Goal: Task Accomplishment & Management: Complete application form

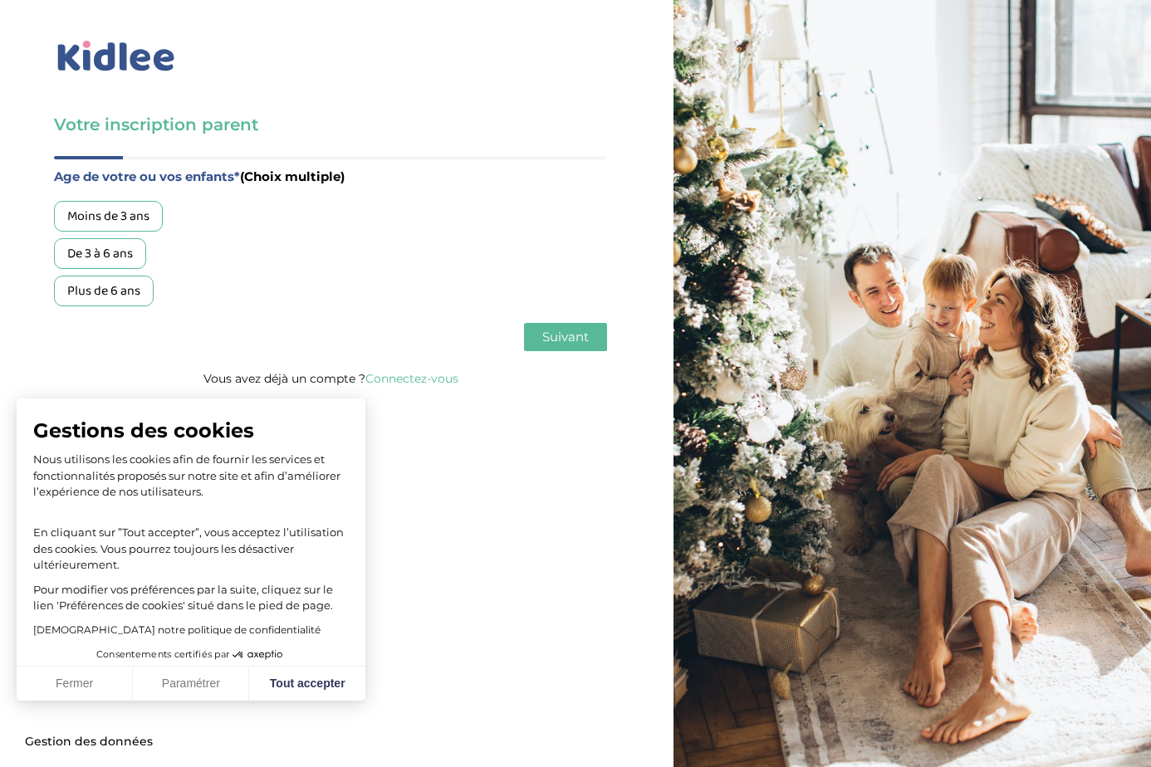
click at [131, 258] on div "De 3 à 6 ans" at bounding box center [100, 253] width 92 height 31
click at [126, 279] on div "Plus de 6 ans" at bounding box center [104, 291] width 100 height 31
click at [571, 339] on span "Suivant" at bounding box center [565, 337] width 47 height 16
click at [149, 219] on div "Garde régulière" at bounding box center [111, 216] width 115 height 31
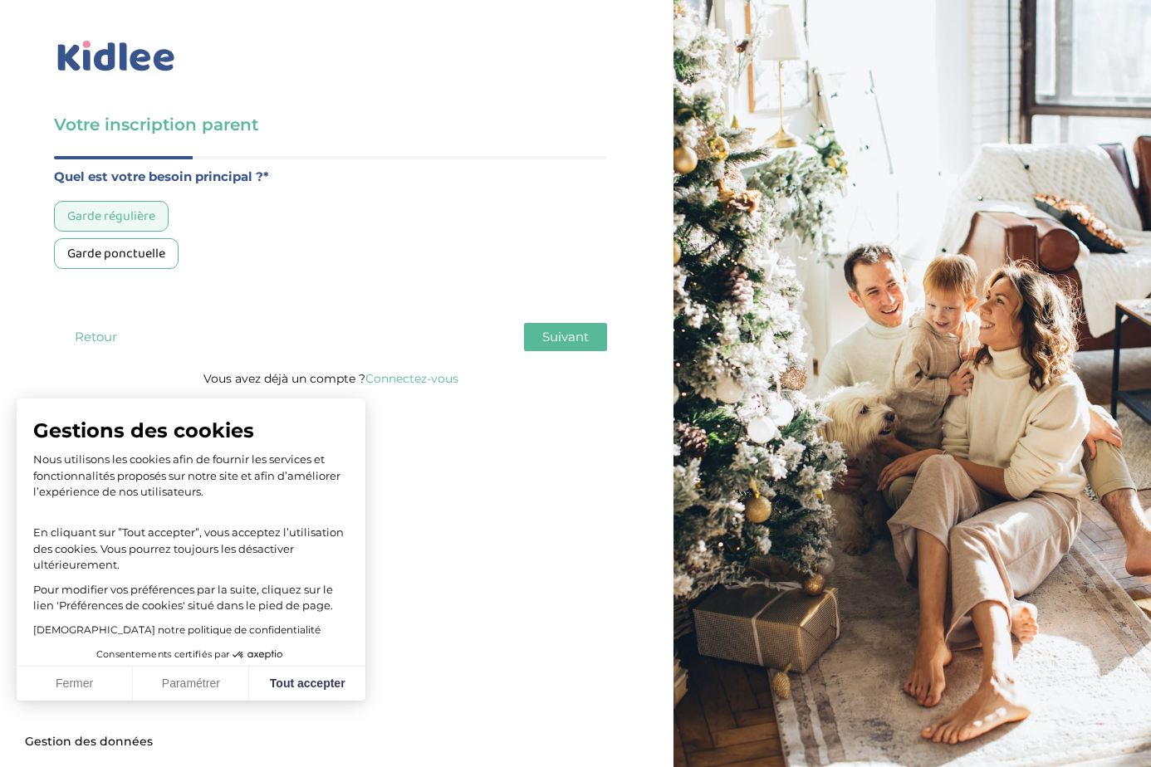
click at [591, 334] on button "Suivant" at bounding box center [565, 337] width 83 height 28
click at [173, 221] on div "Moins de 30h/mois" at bounding box center [120, 216] width 132 height 31
click at [594, 339] on button "Suivant" at bounding box center [565, 337] width 83 height 28
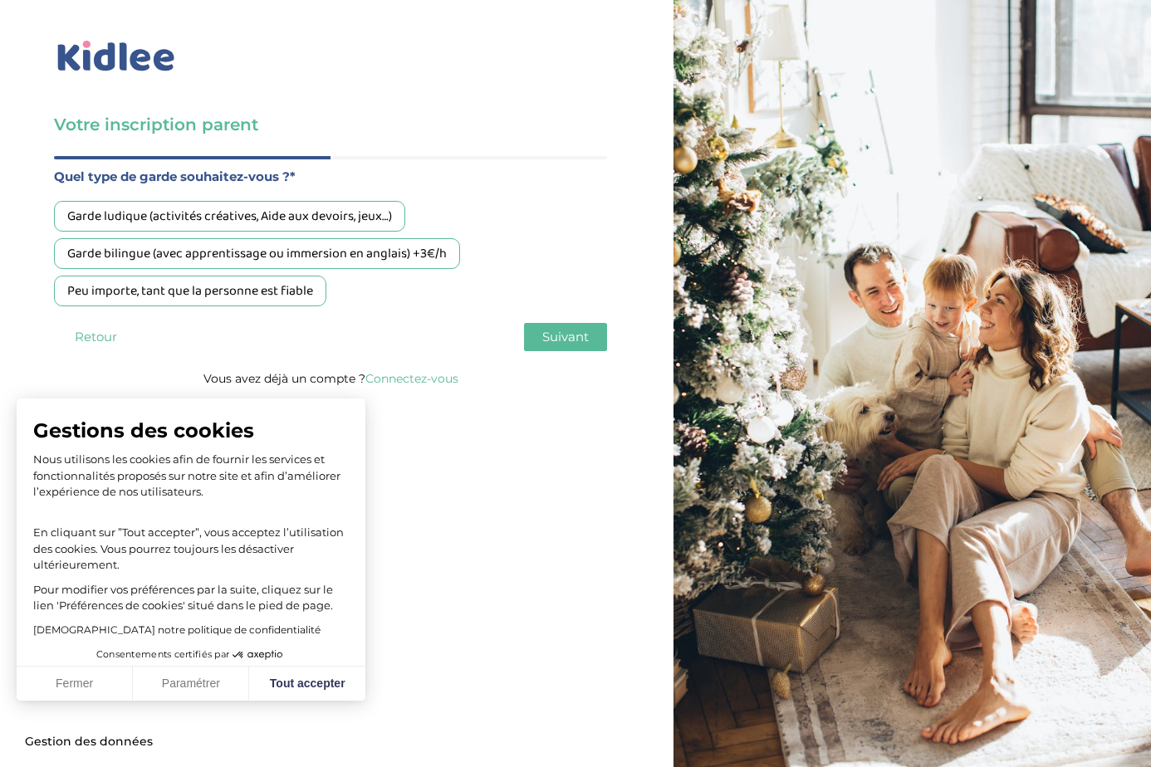
click at [342, 222] on div "Garde ludique (activités créatives, Aide aux devoirs, jeux…)" at bounding box center [229, 216] width 351 height 31
click at [573, 334] on span "Suivant" at bounding box center [565, 337] width 47 height 16
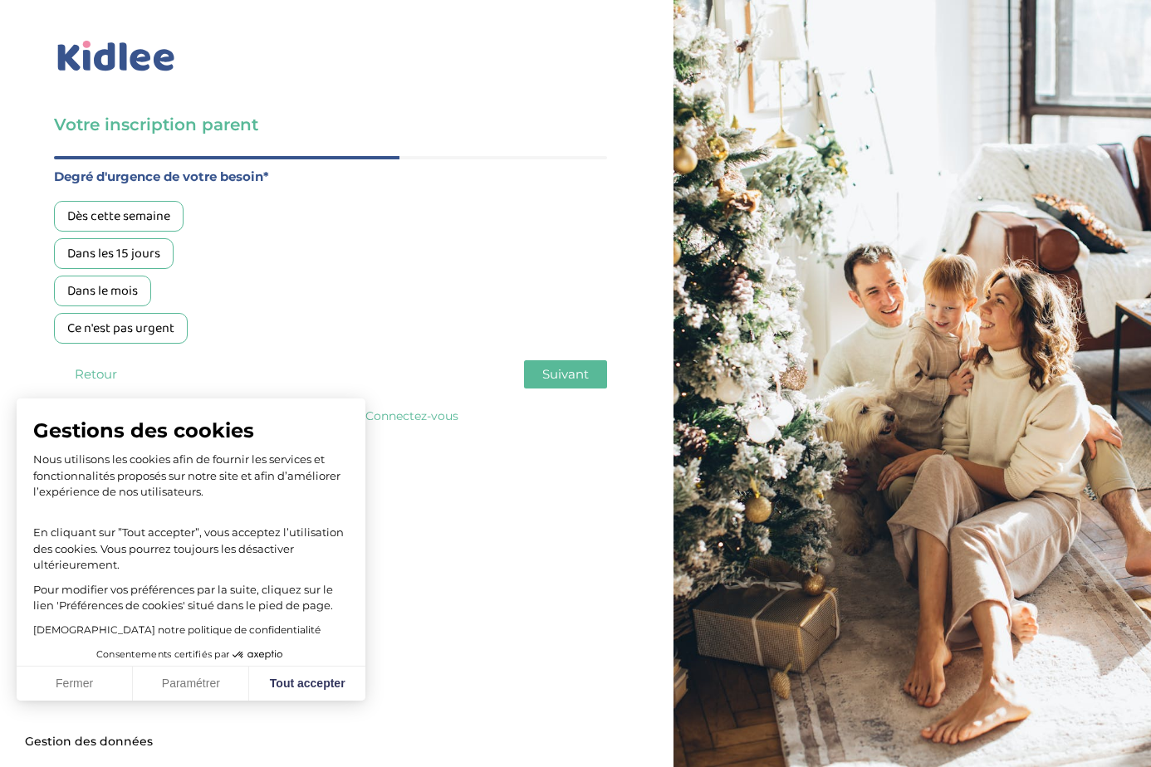
click at [155, 256] on div "Dans les 15 jours" at bounding box center [114, 253] width 120 height 31
click at [565, 374] on span "Suivant" at bounding box center [565, 374] width 47 height 16
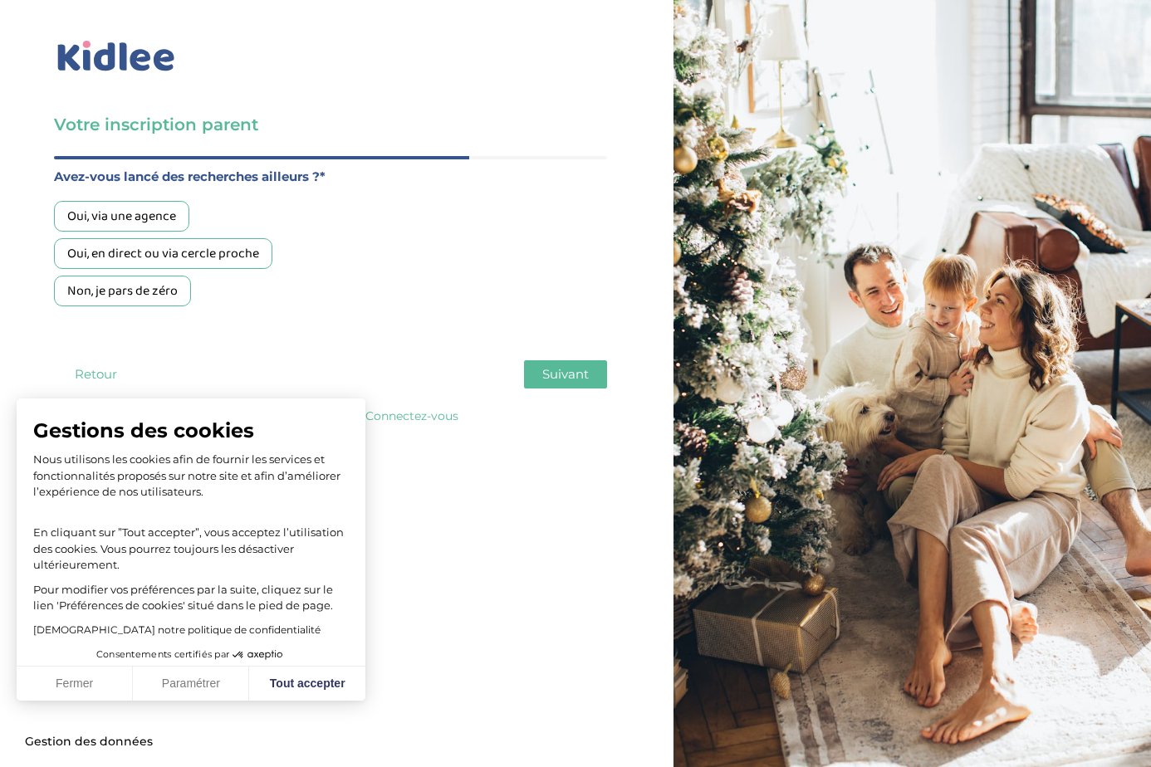
click at [227, 259] on div "Oui, en direct ou via cercle proche" at bounding box center [163, 253] width 218 height 31
click at [585, 377] on span "Suivant" at bounding box center [565, 374] width 47 height 16
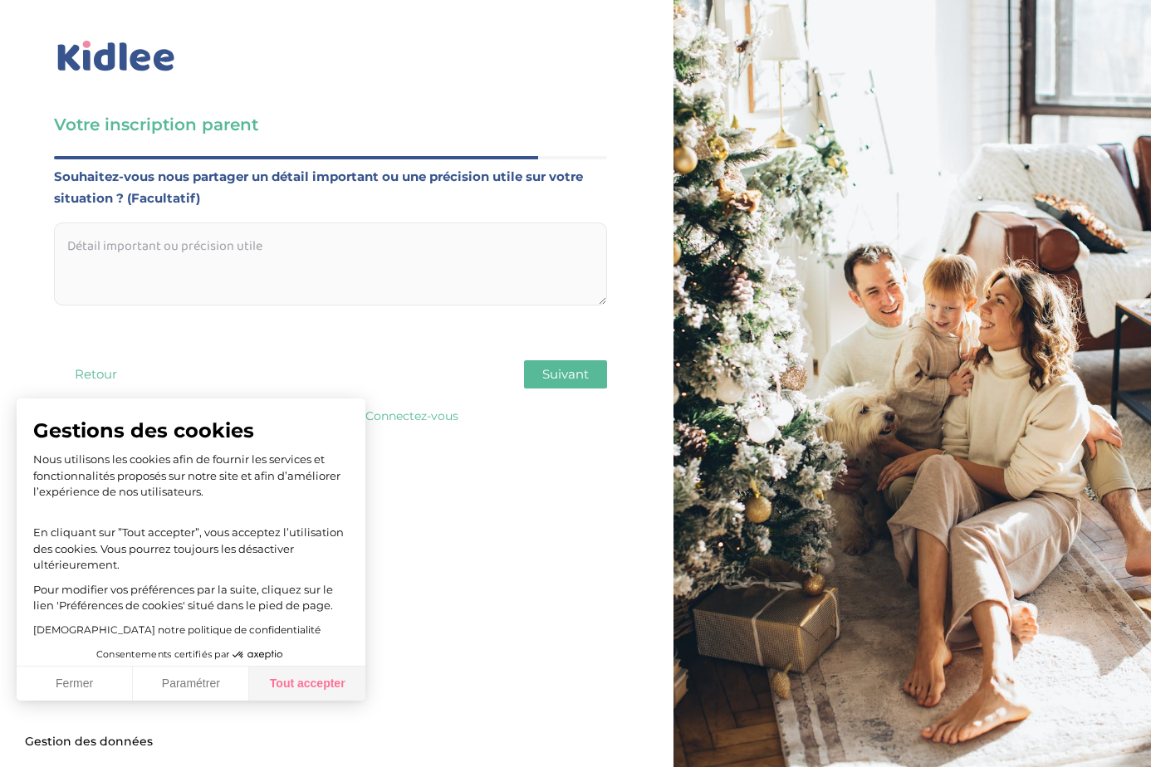
click at [337, 668] on button "Tout accepter" at bounding box center [307, 684] width 116 height 35
checkbox input "true"
